Goal: Task Accomplishment & Management: Manage account settings

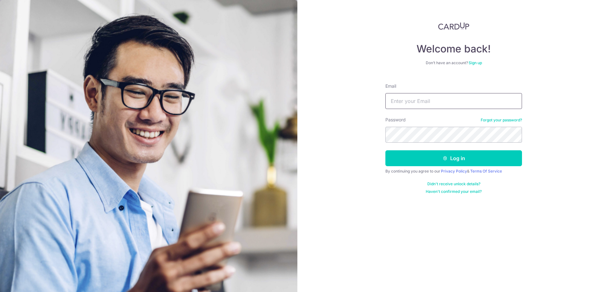
type input "[EMAIL_ADDRESS][DOMAIN_NAME]"
click at [410, 163] on button "Log in" at bounding box center [453, 158] width 137 height 16
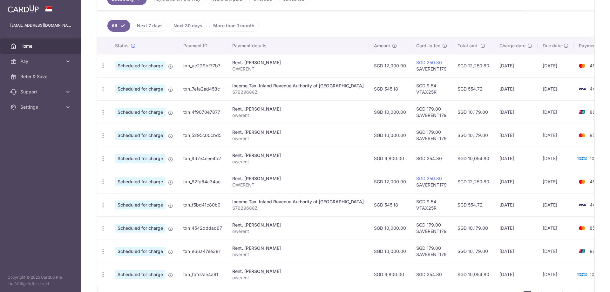
scroll to position [202, 0]
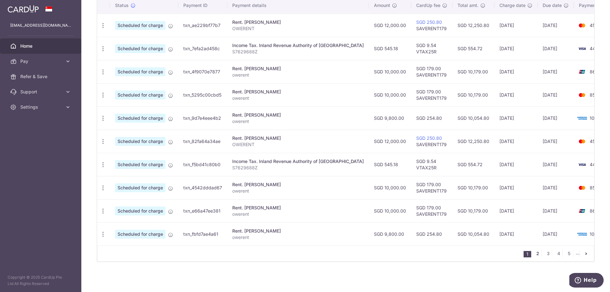
click at [534, 253] on link "2" at bounding box center [538, 254] width 8 height 8
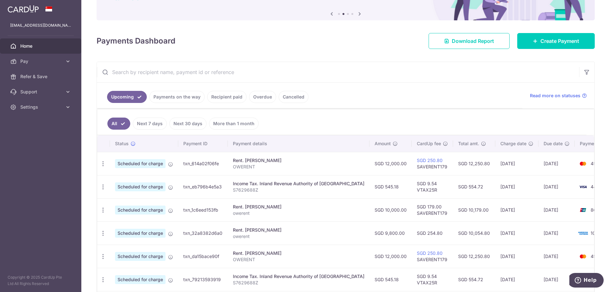
scroll to position [159, 0]
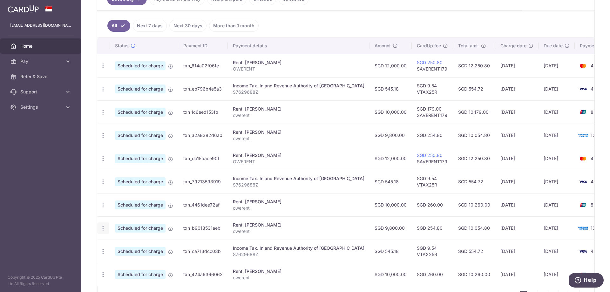
click at [104, 228] on icon "button" at bounding box center [103, 228] width 7 height 7
click at [142, 246] on span "Update payment" at bounding box center [136, 246] width 43 height 8
radio input "true"
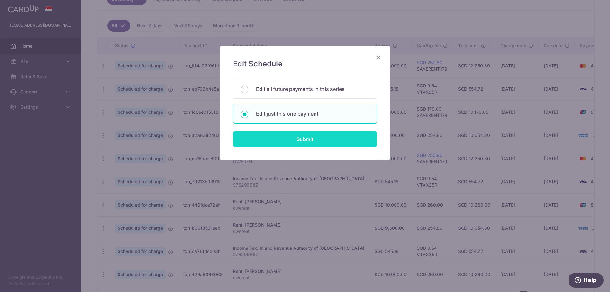
click at [291, 142] on input "Submit" at bounding box center [305, 139] width 144 height 16
radio input "true"
type input "9,800.00"
type input "[DATE]"
type input "owerent"
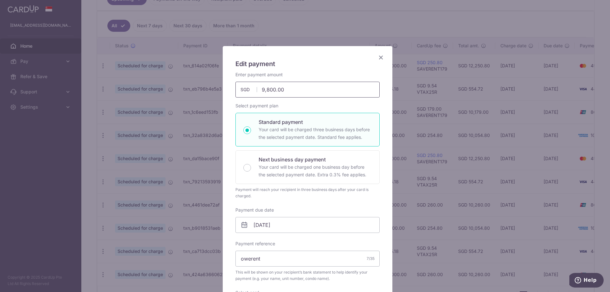
drag, startPoint x: 260, startPoint y: 90, endPoint x: 316, endPoint y: 89, distance: 56.3
click at [315, 89] on input "9,800.00" at bounding box center [307, 90] width 144 height 16
type input "10000"
click at [247, 167] on input "Next business day payment Your card will be charged one business day before the…" at bounding box center [247, 168] width 8 height 8
radio input "true"
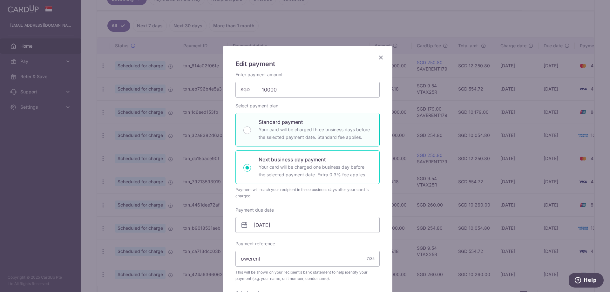
type input "10,000.00"
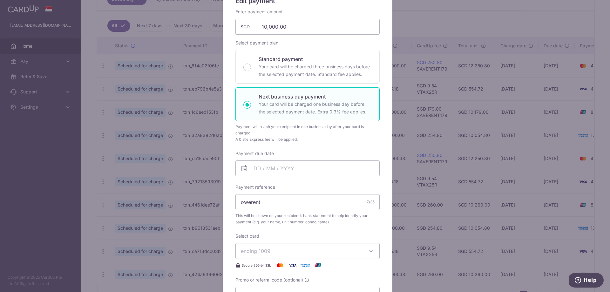
scroll to position [64, 0]
click at [280, 169] on input "Payment due date" at bounding box center [307, 168] width 144 height 16
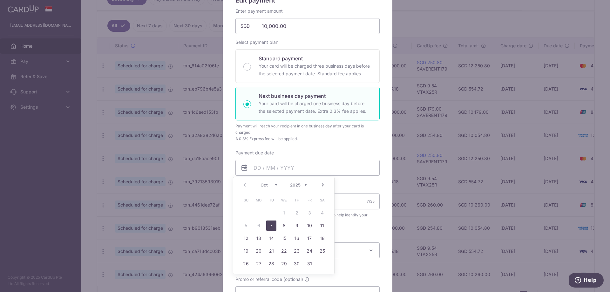
click at [270, 222] on link "7" at bounding box center [271, 226] width 10 height 10
type input "[DATE]"
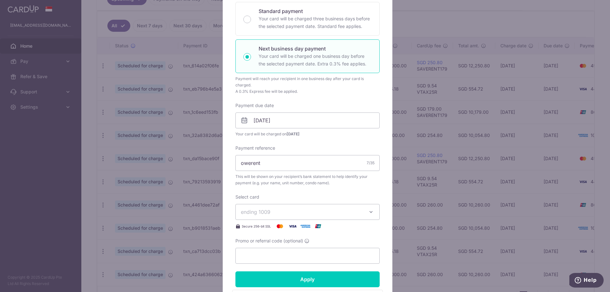
scroll to position [159, 0]
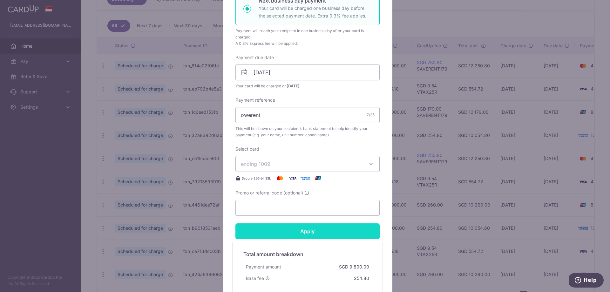
click at [289, 233] on input "Apply" at bounding box center [307, 231] width 144 height 16
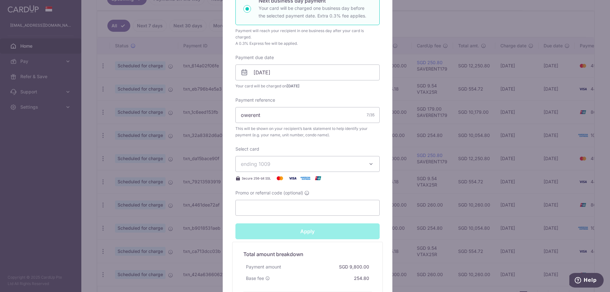
type input "Successfully Applied"
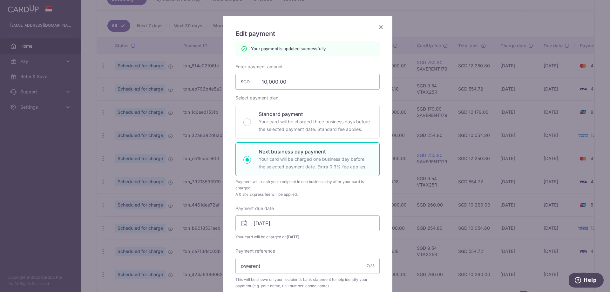
scroll to position [0, 0]
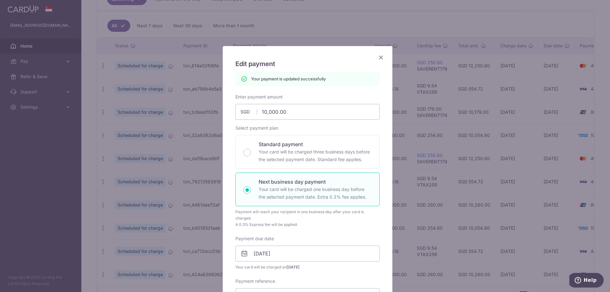
click at [380, 55] on icon "Close" at bounding box center [381, 57] width 8 height 8
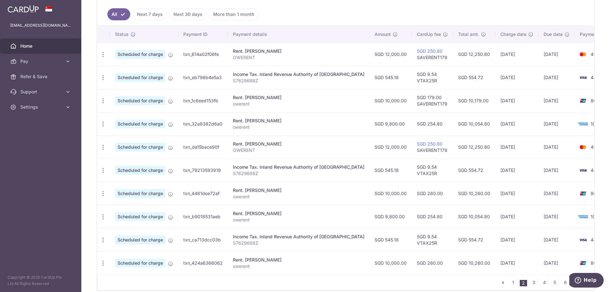
scroll to position [200, 0]
